Goal: Check status: Check status

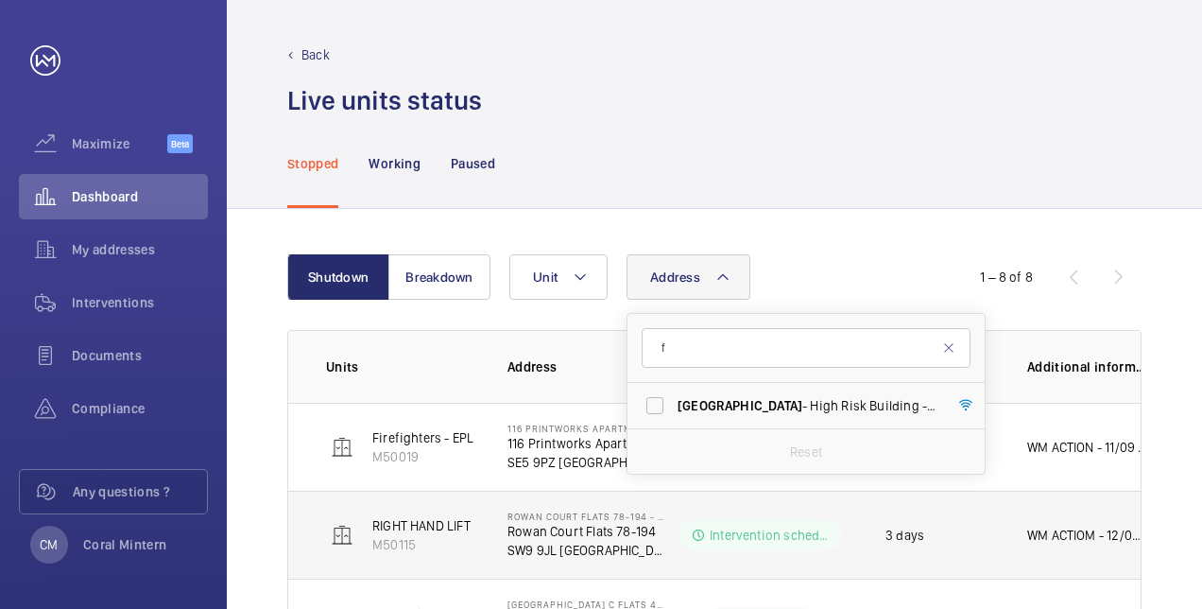
scroll to position [198, 0]
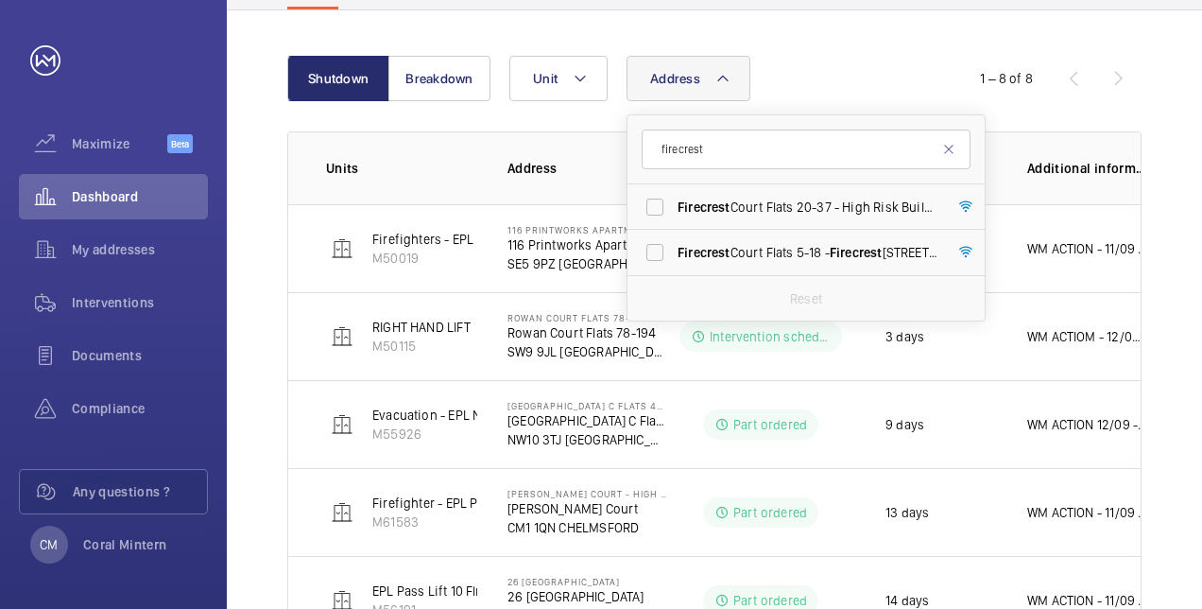
type input "firecrest"
click at [826, 214] on span "Firecrest Court Flats 20-37 - High Risk Building - Firecrest [STREET_ADDRESS]" at bounding box center [808, 207] width 260 height 19
click at [674, 214] on input "Firecrest Court Flats 20-37 - High Risk Building - Firecrest [STREET_ADDRESS]" at bounding box center [655, 207] width 38 height 38
checkbox input "true"
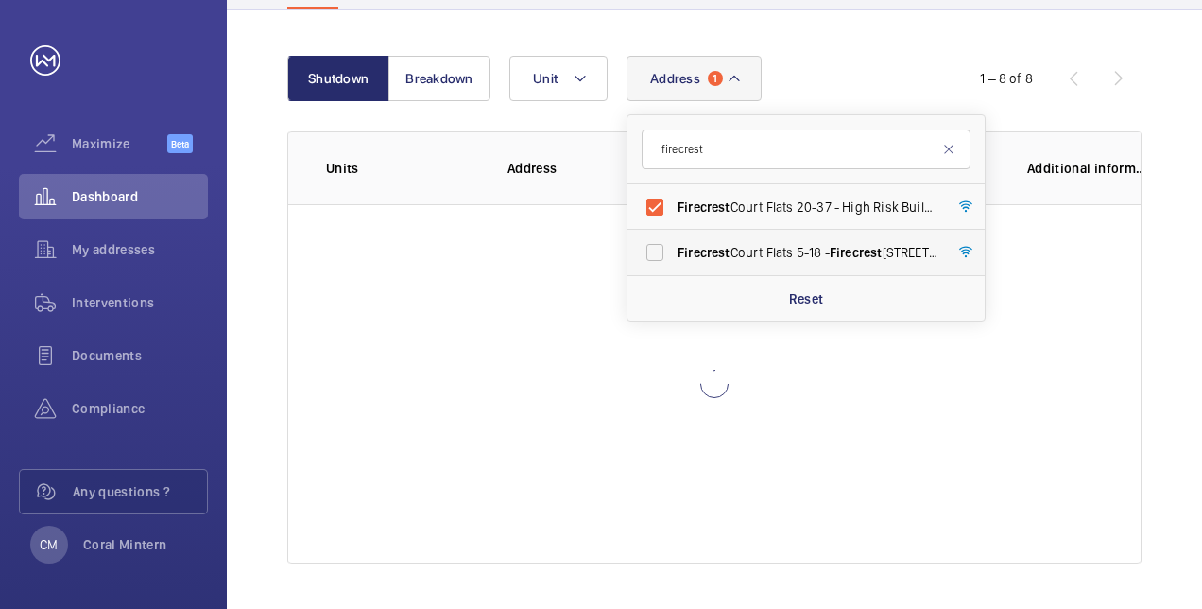
click at [822, 238] on label "Firecrest Court Flats 5-18 - [STREET_ADDRESS]" at bounding box center [792, 252] width 329 height 45
click at [674, 238] on input "Firecrest Court Flats 5-18 - [STREET_ADDRESS]" at bounding box center [655, 252] width 38 height 38
click at [715, 248] on span "Firecrest" at bounding box center [704, 252] width 53 height 15
click at [674, 248] on input "Firecrest Court Flats 5-18 - [STREET_ADDRESS]" at bounding box center [655, 252] width 38 height 38
checkbox input "false"
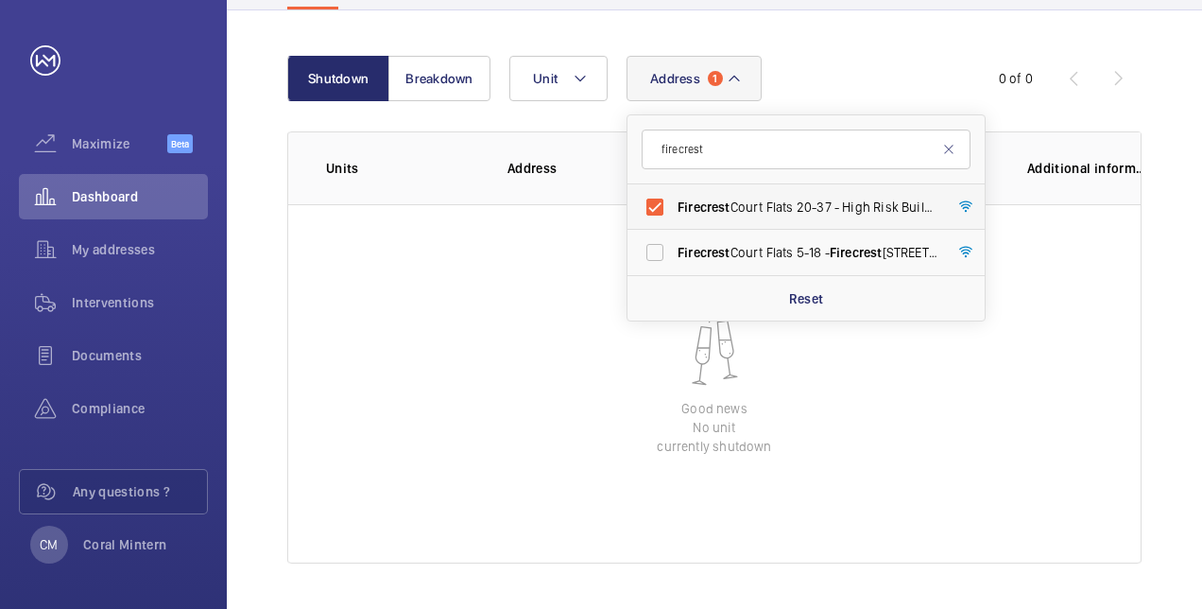
click at [741, 188] on label "Firecrest Court Flats 20-37 - High Risk Building - Firecrest [STREET_ADDRESS]" at bounding box center [792, 206] width 329 height 45
click at [674, 188] on input "Firecrest Court Flats 20-37 - High Risk Building - Firecrest [STREET_ADDRESS]" at bounding box center [655, 207] width 38 height 38
checkbox input "false"
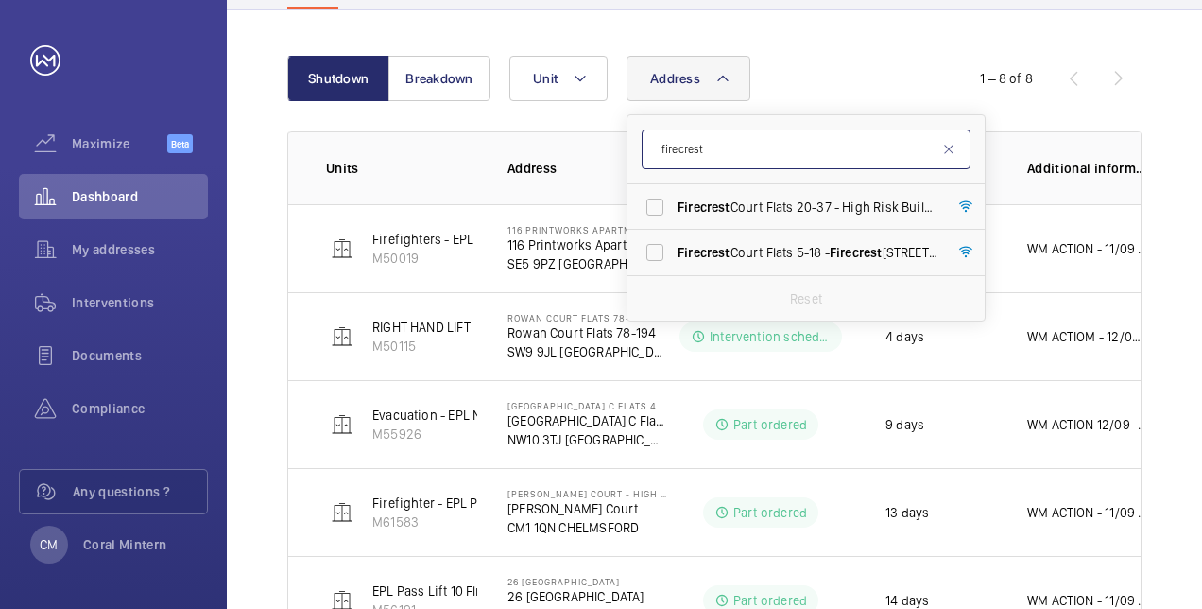
drag, startPoint x: 723, startPoint y: 142, endPoint x: 654, endPoint y: 135, distance: 69.3
click at [654, 135] on input "firecrest" at bounding box center [806, 149] width 329 height 40
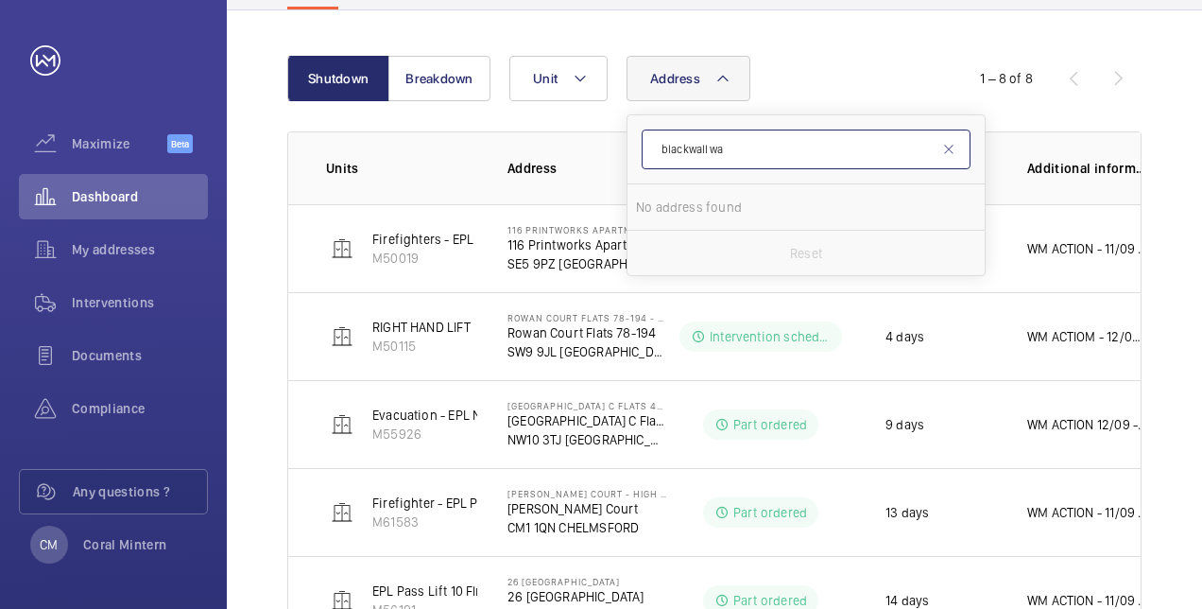
type input "blackwall way"
drag, startPoint x: 745, startPoint y: 139, endPoint x: 599, endPoint y: 120, distance: 146.8
click at [591, 120] on wm-front-table "Shutdown Breakdown Address blackwall way No address found Reset Unit 1 – 8 of 8…" at bounding box center [714, 482] width 854 height 853
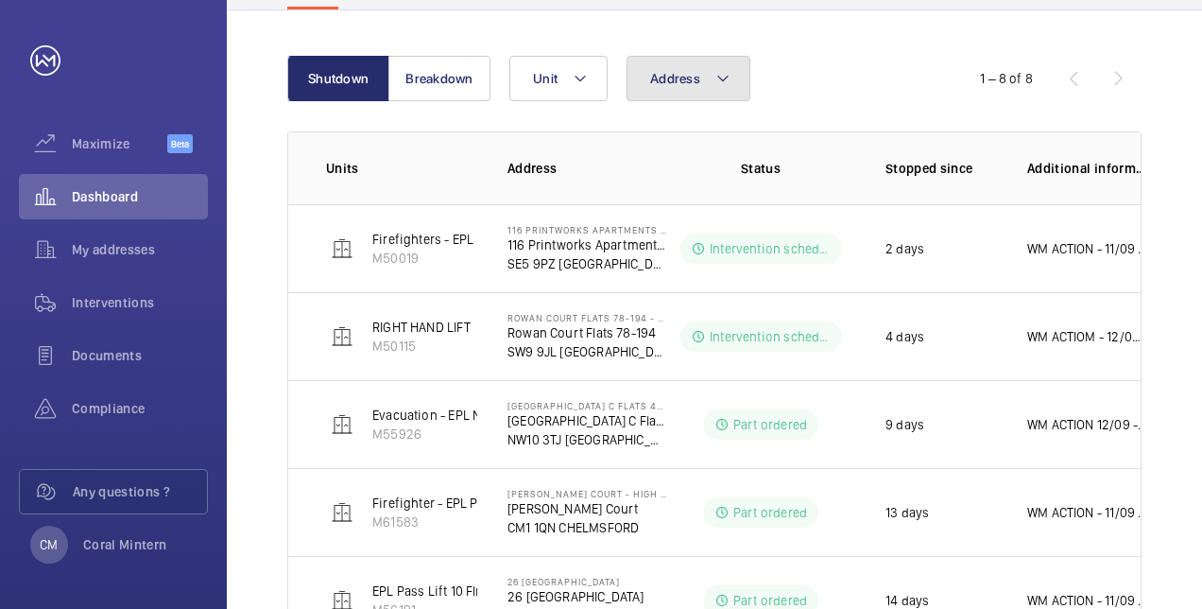
click at [727, 73] on mat-icon at bounding box center [722, 78] width 15 height 23
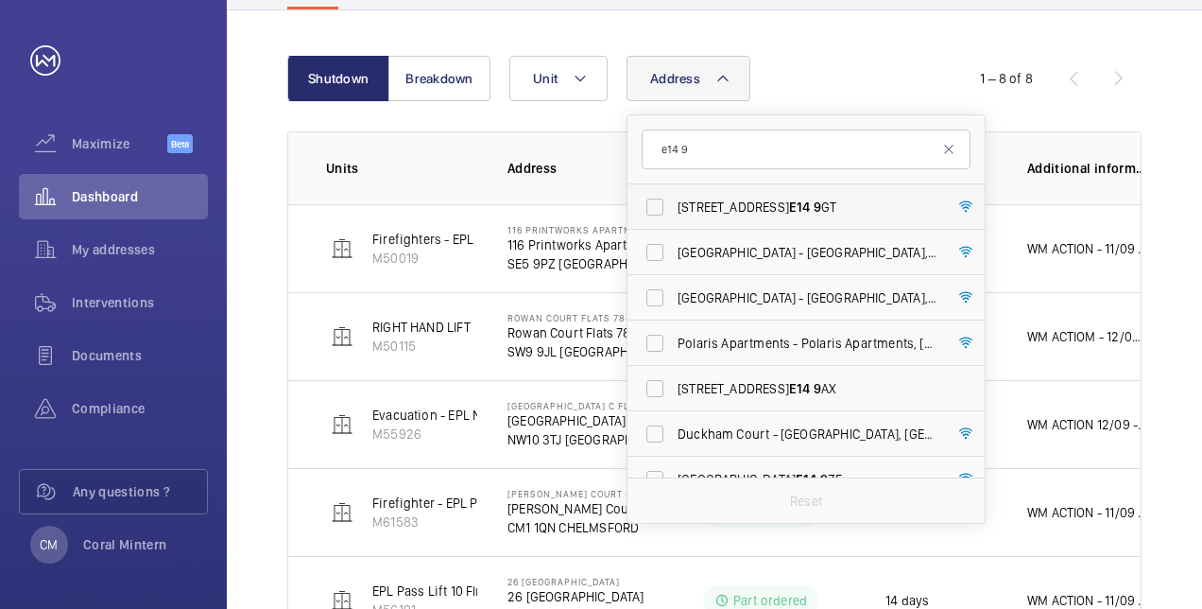
type input "e14 9"
click at [786, 198] on span "[STREET_ADDRESS] GT" at bounding box center [808, 207] width 260 height 19
click at [674, 198] on input "[STREET_ADDRESS] GT" at bounding box center [655, 207] width 38 height 38
checkbox input "true"
